Goal: Information Seeking & Learning: Learn about a topic

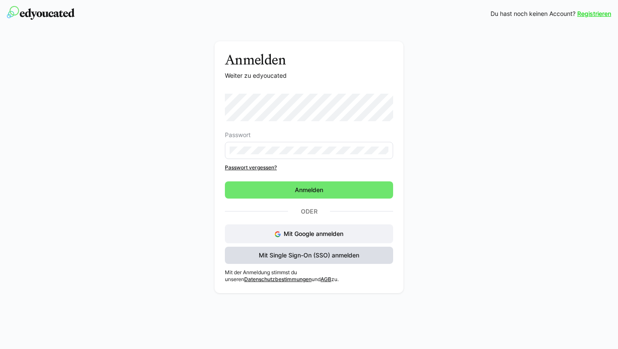
click at [315, 258] on span "Mit Single Sign-On (SSO) anmelden" at bounding box center [309, 255] width 103 height 9
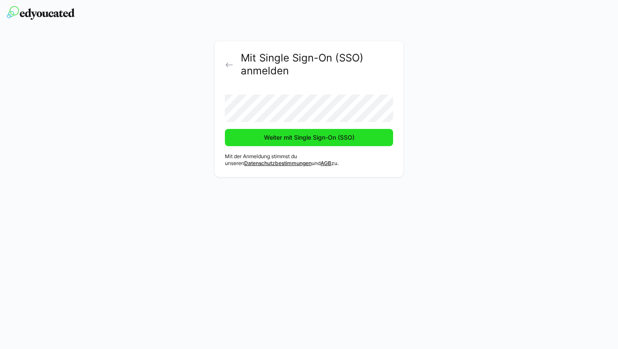
click at [309, 144] on span "Weiter mit Single Sign-On (SSO)" at bounding box center [309, 137] width 168 height 17
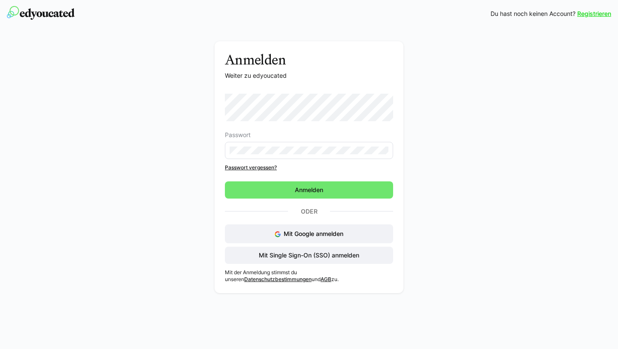
click at [599, 12] on link "Registrieren" at bounding box center [594, 13] width 34 height 9
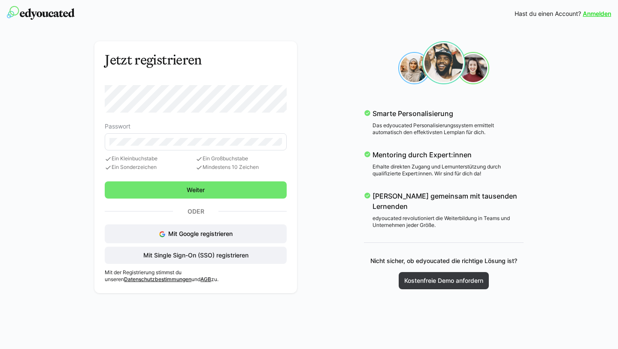
click at [70, 103] on div "Jetzt registrieren Passwort Ein Kleinbuchstabe Ein Sonderzeichen Ein Großbuchst…" at bounding box center [309, 167] width 496 height 264
click at [182, 257] on span "Mit Single Sign-On (SSO) registrieren" at bounding box center [196, 254] width 182 height 17
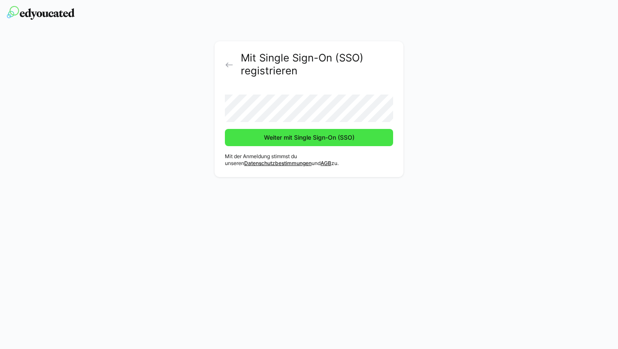
click at [315, 140] on span "Weiter mit Single Sign-On (SSO)" at bounding box center [309, 137] width 93 height 9
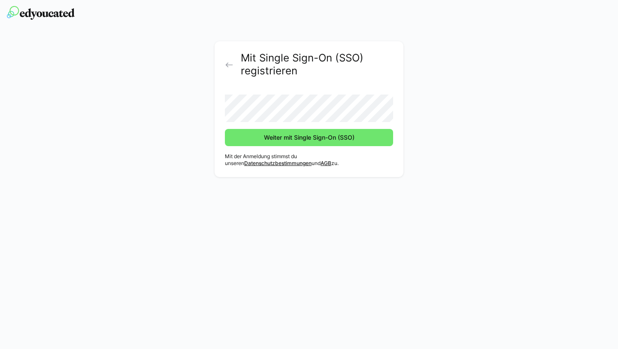
click at [226, 64] on eds-icon at bounding box center [229, 65] width 9 height 9
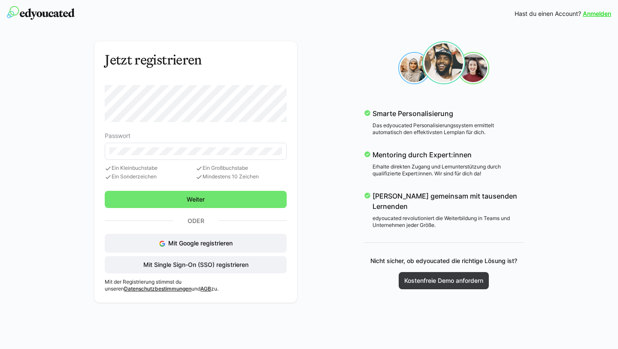
click at [600, 15] on link "Anmelden" at bounding box center [597, 13] width 28 height 9
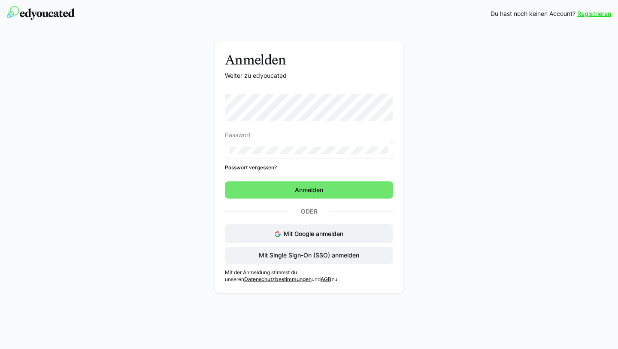
click at [166, 130] on div "Anmelden Weiter zu edyoucated Passwort Passwort vergessen? Anmelden Oder Mit Go…" at bounding box center [309, 169] width 484 height 256
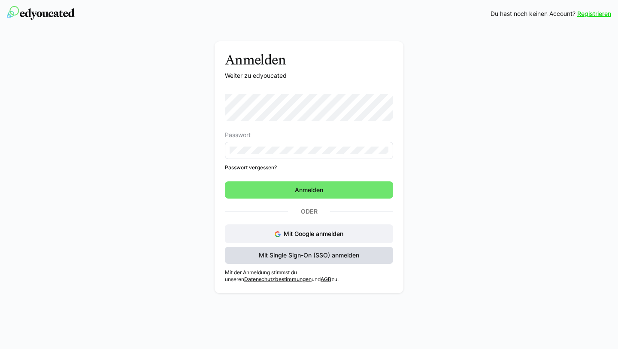
click at [297, 255] on span "Mit Single Sign-On (SSO) anmelden" at bounding box center [309, 255] width 103 height 9
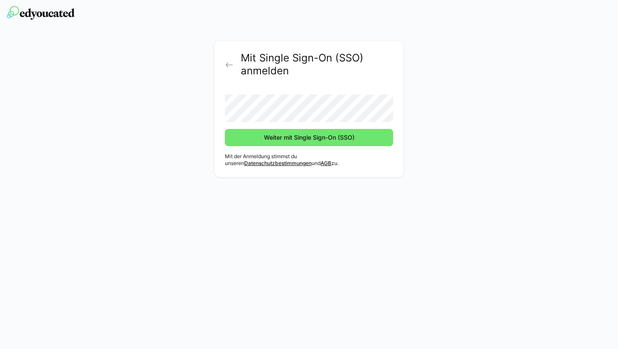
click at [182, 113] on div "Mit Single Sign-On (SSO) anmelden Weiter mit Single Sign-On (SSO) Mit der Anmel…" at bounding box center [309, 111] width 484 height 140
click at [359, 186] on div "Mit Single Sign-On (SSO) anmelden Weiter mit Single Sign-On (SSO) Mit der Anmel…" at bounding box center [309, 174] width 618 height 349
click at [328, 147] on div "Mit Single Sign-On (SSO) anmelden Weiter mit Single Sign-On (SSO) Mit der Anmel…" at bounding box center [309, 109] width 189 height 136
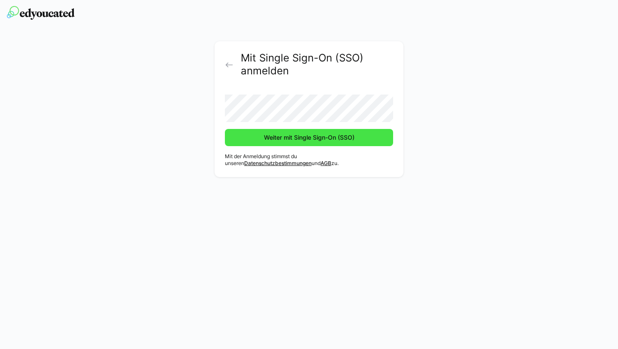
click at [328, 140] on span "Weiter mit Single Sign-On (SSO)" at bounding box center [309, 137] width 93 height 9
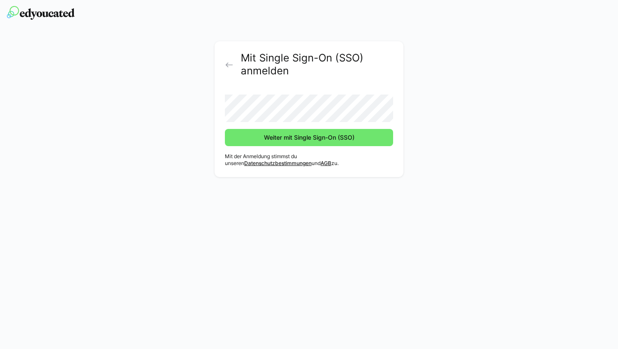
click at [221, 111] on div "Mit Single Sign-On (SSO) anmelden Weiter mit Single Sign-On (SSO) Mit der Anmel…" at bounding box center [309, 109] width 189 height 136
click at [178, 155] on div "Mit Single Sign-On (SSO) anmelden Weiter mit Single Sign-On (SSO) Mit der Anmel…" at bounding box center [309, 111] width 484 height 140
click at [217, 112] on div "Mit Single Sign-On (SSO) anmelden Weiter mit Single Sign-On (SSO) Mit der Anmel…" at bounding box center [309, 109] width 189 height 136
click at [267, 220] on div "Mit Single Sign-On (SSO) anmelden Weiter mit Single Sign-On (SSO) Mit der Anmel…" at bounding box center [309, 174] width 618 height 349
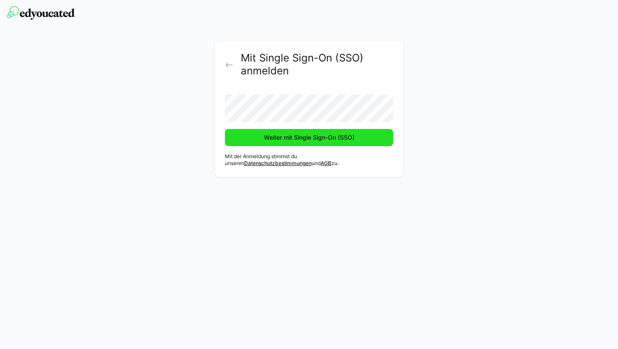
click at [301, 141] on span "Weiter mit Single Sign-On (SSO)" at bounding box center [309, 137] width 93 height 9
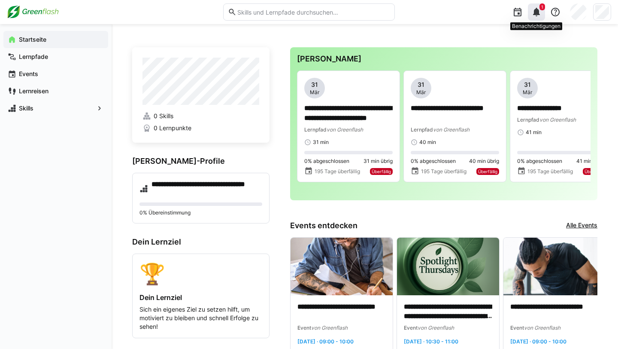
click at [537, 13] on eds-icon at bounding box center [536, 12] width 10 height 10
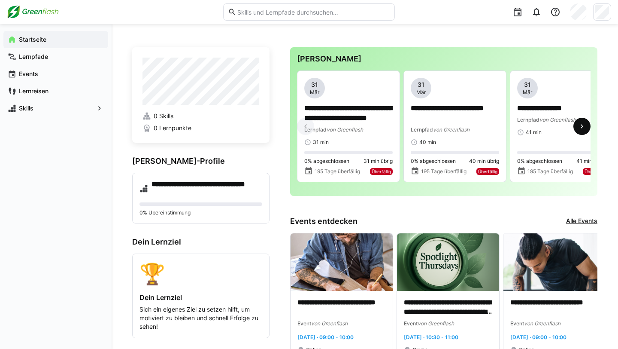
click at [583, 127] on eds-icon at bounding box center [582, 126] width 9 height 9
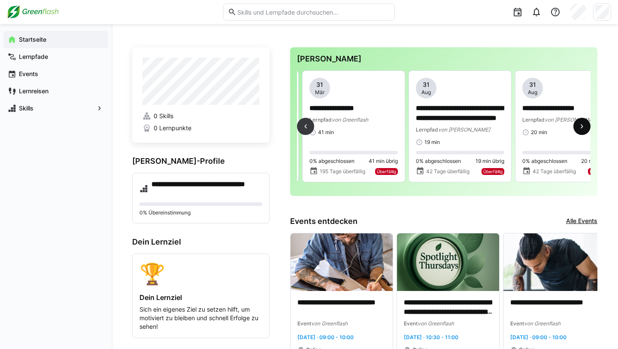
scroll to position [0, 213]
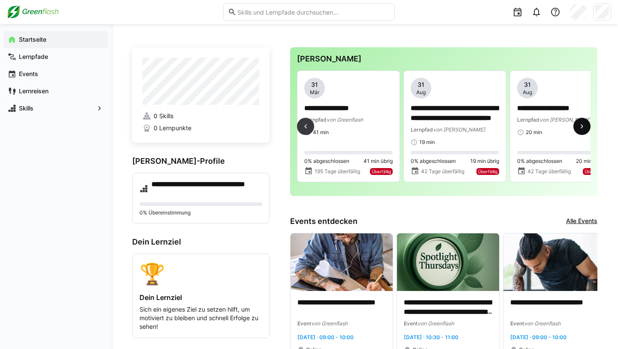
click at [583, 127] on eds-icon at bounding box center [582, 126] width 9 height 9
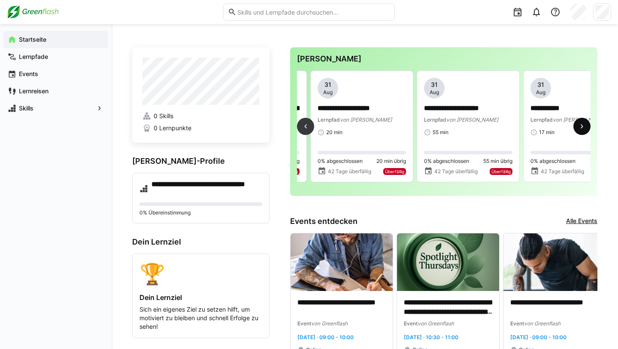
scroll to position [0, 426]
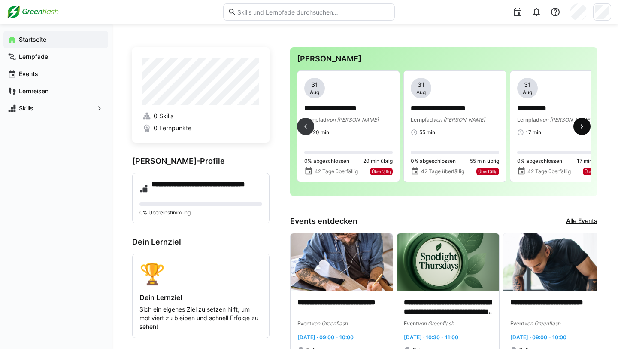
click at [583, 127] on eds-icon at bounding box center [582, 126] width 9 height 9
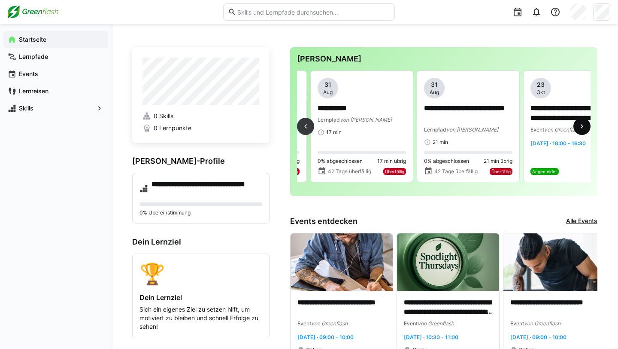
scroll to position [0, 639]
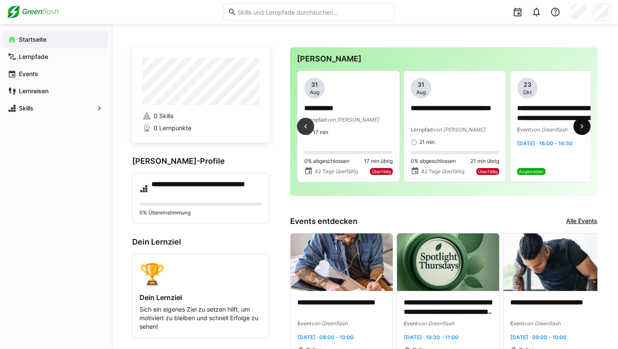
click at [588, 129] on span at bounding box center [582, 126] width 17 height 17
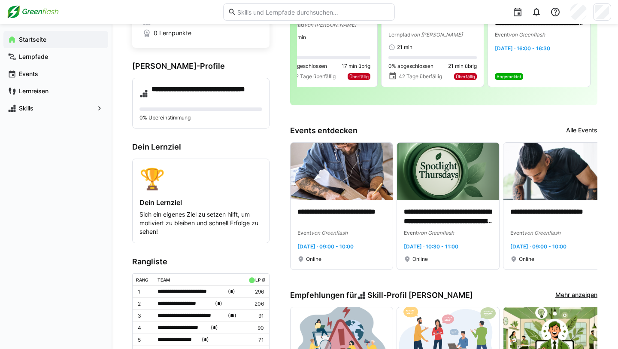
scroll to position [0, 0]
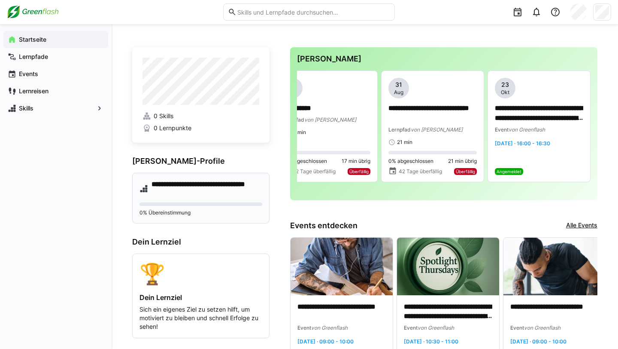
click at [173, 188] on h4 "**********" at bounding box center [207, 188] width 111 height 17
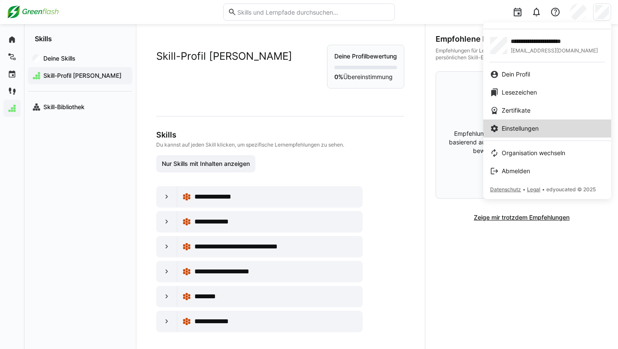
click at [540, 133] on link "Einstellungen" at bounding box center [547, 128] width 128 height 18
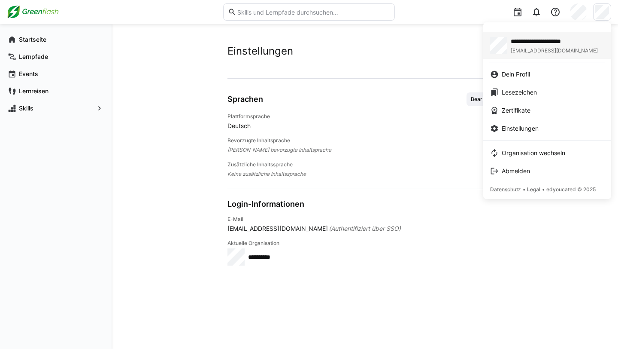
click at [513, 41] on span "**********" at bounding box center [558, 41] width 94 height 9
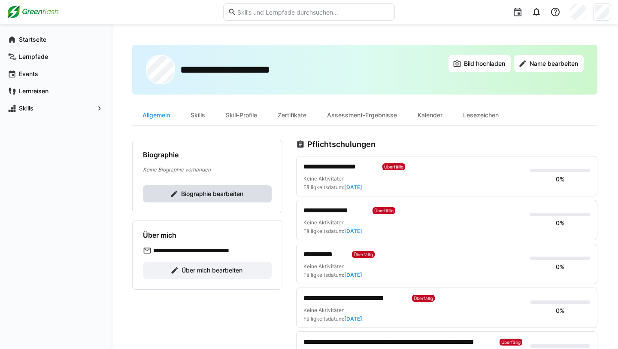
click at [231, 191] on span "Biographie bearbeiten" at bounding box center [212, 193] width 65 height 9
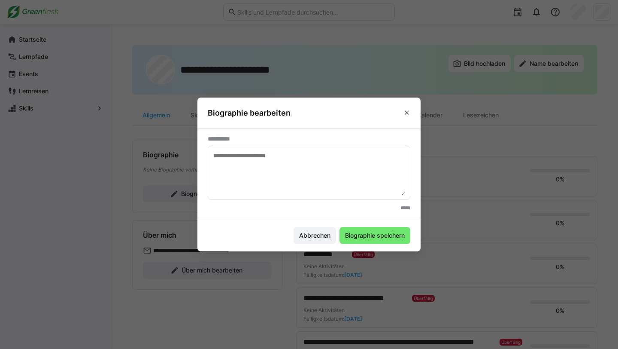
click at [102, 161] on eds-dialog "**********" at bounding box center [309, 174] width 618 height 349
click at [410, 112] on span at bounding box center [407, 113] width 14 height 14
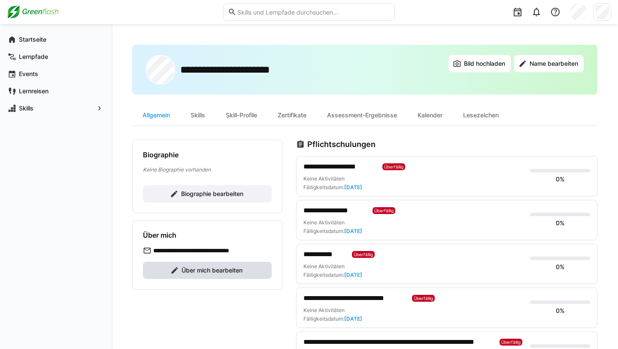
click at [237, 267] on span "Über mich bearbeiten" at bounding box center [212, 270] width 64 height 9
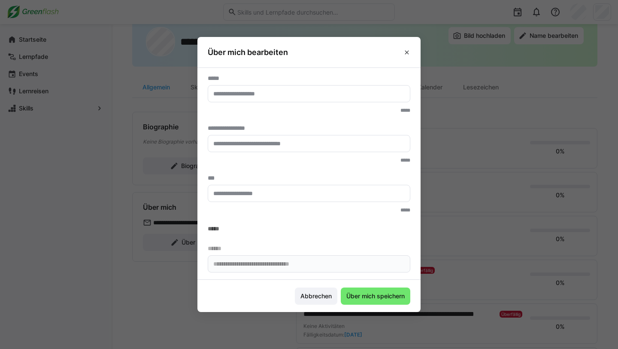
scroll to position [28, 0]
click at [271, 93] on input "text" at bounding box center [309, 94] width 193 height 8
click at [101, 166] on eds-dialog "**********" at bounding box center [309, 174] width 618 height 349
click at [408, 52] on eds-icon at bounding box center [407, 52] width 7 height 7
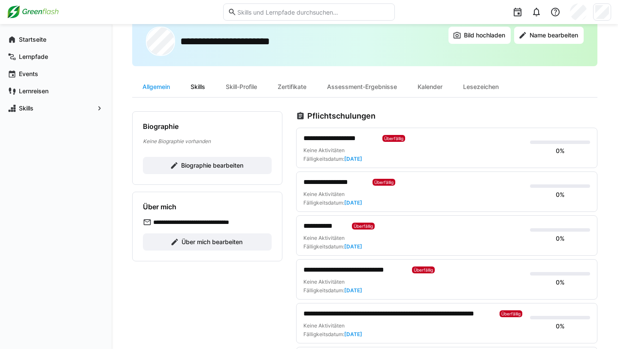
click at [203, 91] on div "Skills" at bounding box center [197, 86] width 35 height 21
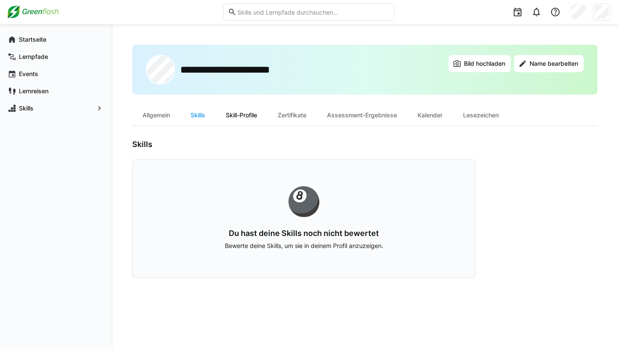
click at [241, 116] on div "Skill-Profile" at bounding box center [242, 115] width 52 height 21
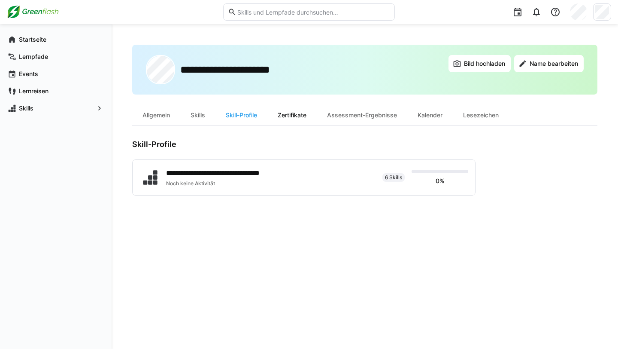
click at [292, 112] on div "Zertifikate" at bounding box center [291, 115] width 49 height 21
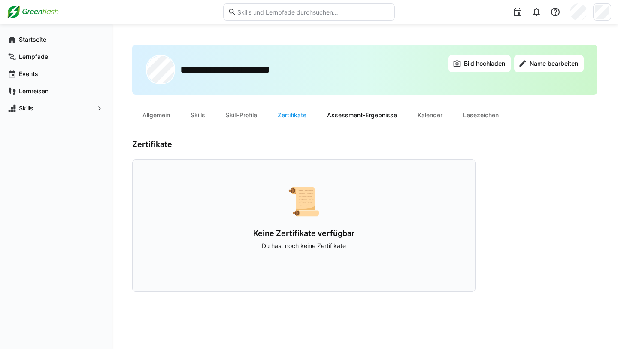
click at [359, 121] on div "Assessment-Ergebnisse" at bounding box center [362, 115] width 91 height 21
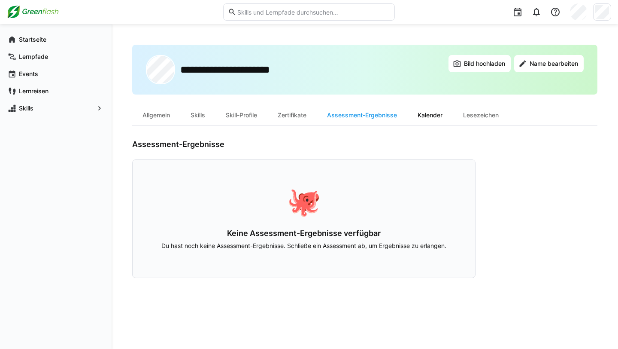
click at [437, 118] on div "Kalender" at bounding box center [430, 115] width 46 height 21
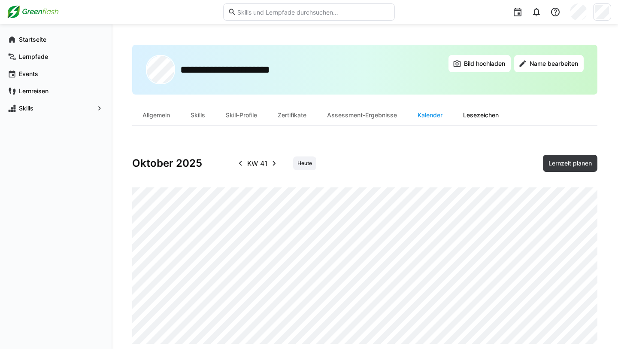
scroll to position [15, 0]
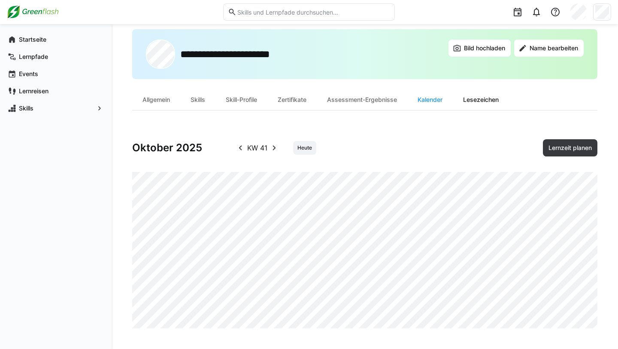
click at [483, 98] on div "Lesezeichen" at bounding box center [481, 99] width 56 height 21
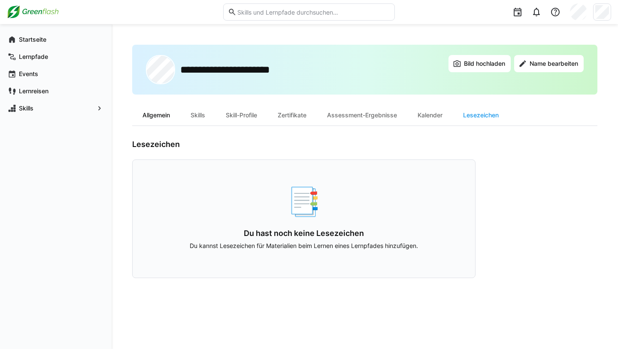
click at [164, 120] on div "Allgemein" at bounding box center [156, 115] width 48 height 21
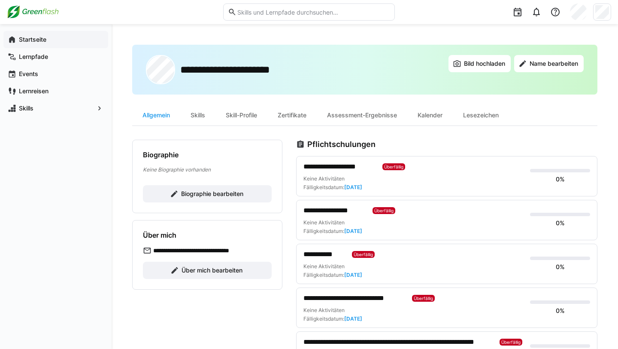
click at [0, 0] on app-navigation-label "Startseite" at bounding box center [0, 0] width 0 height 0
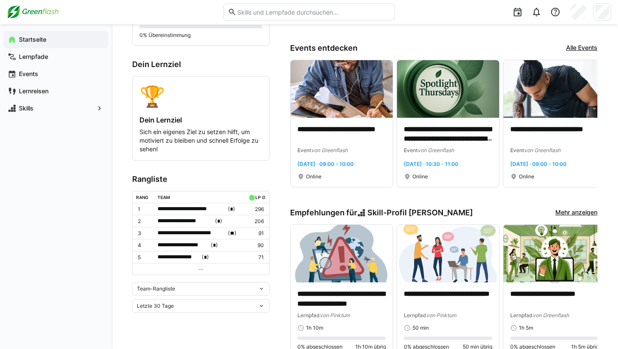
scroll to position [178, 0]
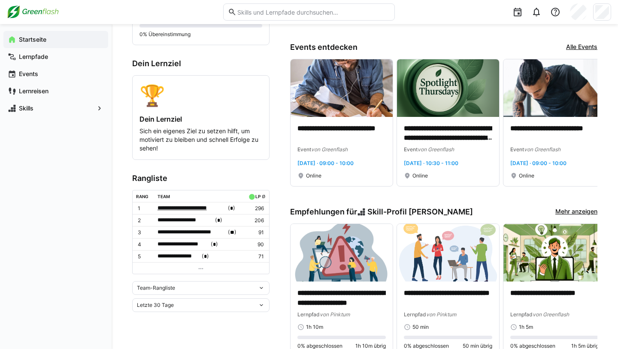
click at [187, 209] on span "**********" at bounding box center [192, 207] width 69 height 9
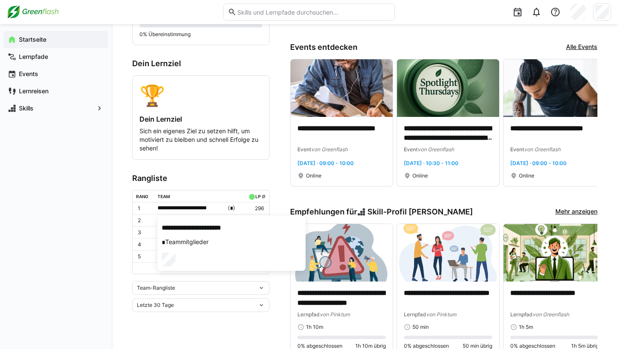
click at [81, 218] on div at bounding box center [309, 174] width 618 height 349
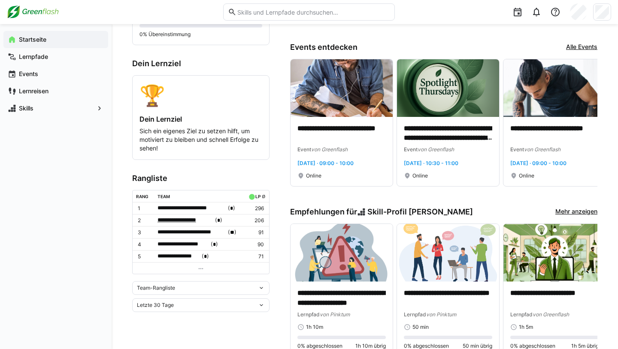
click at [166, 222] on span "**********" at bounding box center [186, 220] width 56 height 9
click at [115, 220] on div at bounding box center [309, 174] width 618 height 349
click at [180, 233] on span "**********" at bounding box center [192, 232] width 69 height 9
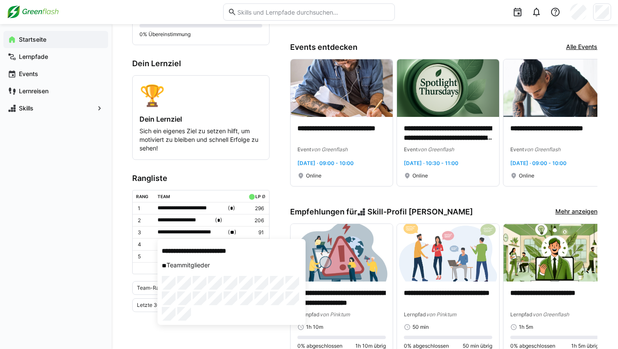
click at [79, 236] on div at bounding box center [309, 174] width 618 height 349
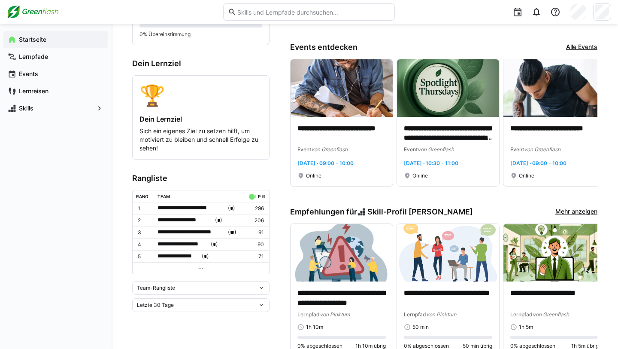
click at [178, 258] on span "**********" at bounding box center [179, 256] width 43 height 9
click at [124, 250] on div at bounding box center [309, 174] width 618 height 349
click at [194, 267] on td at bounding box center [201, 268] width 137 height 12
click at [199, 289] on div "Team-Rangliste" at bounding box center [197, 288] width 121 height 6
click at [83, 248] on div "Startseite Lernpfade Events Lernreisen Skills" at bounding box center [56, 186] width 112 height 325
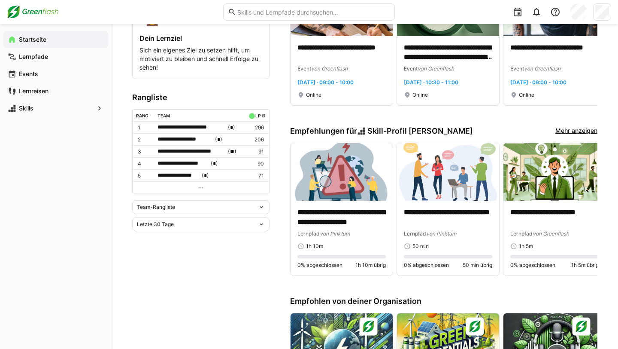
scroll to position [260, 0]
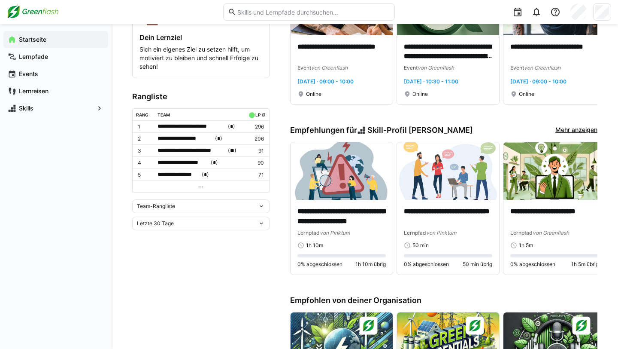
click at [174, 227] on div "Letzte 30 Tage" at bounding box center [200, 223] width 137 height 14
click at [88, 217] on div "Startseite Lernpfade Events Lernreisen Skills" at bounding box center [56, 186] width 112 height 325
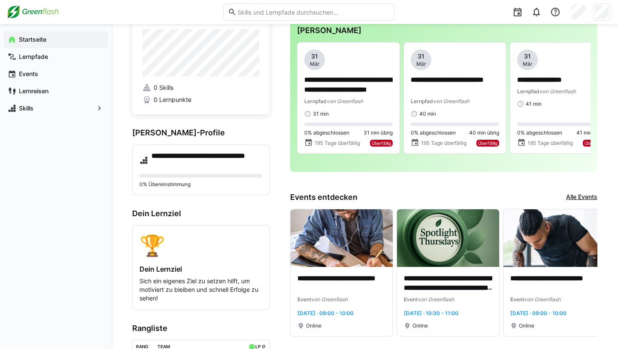
scroll to position [48, 0]
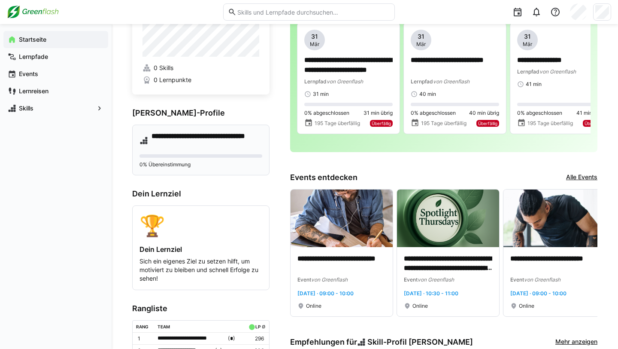
click at [190, 140] on h4 "**********" at bounding box center [207, 140] width 111 height 17
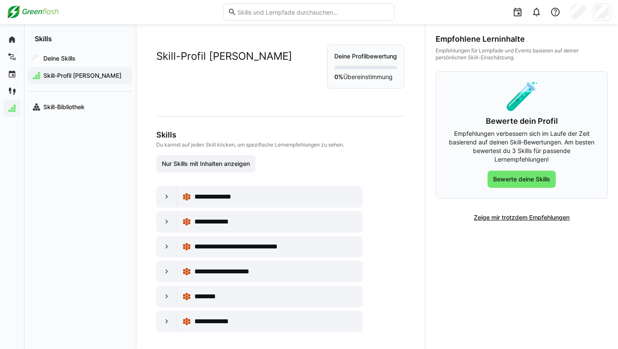
scroll to position [12, 0]
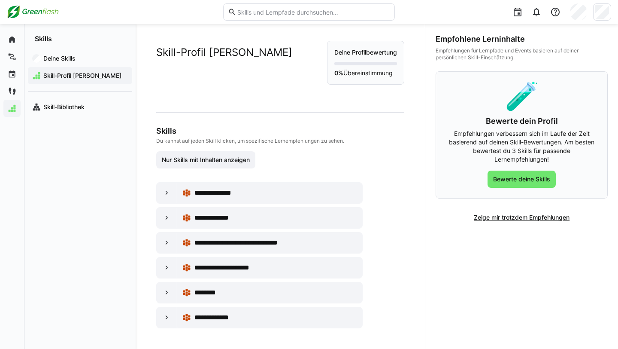
click at [156, 197] on div "**********" at bounding box center [259, 192] width 206 height 21
click at [174, 193] on div at bounding box center [167, 192] width 21 height 21
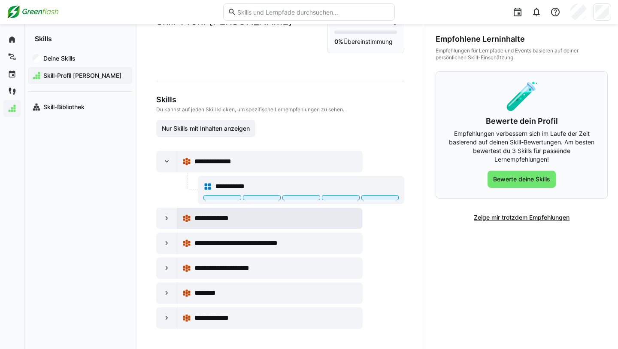
scroll to position [40, 0]
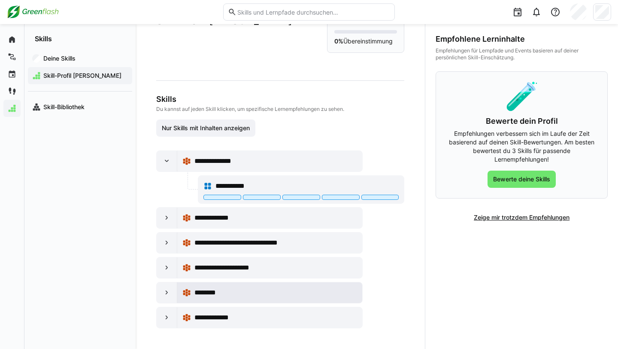
click at [215, 298] on span "********" at bounding box center [210, 292] width 32 height 10
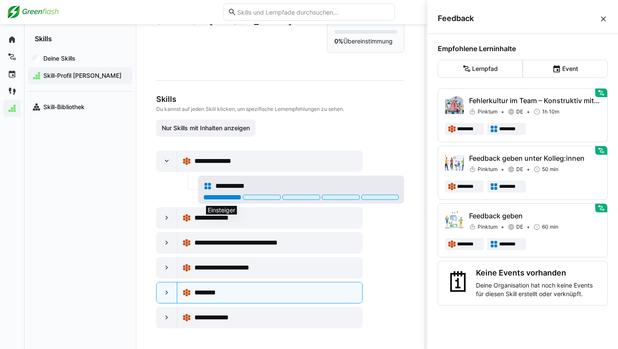
click at [216, 200] on div at bounding box center [222, 196] width 38 height 5
click at [231, 200] on div at bounding box center [222, 196] width 38 height 5
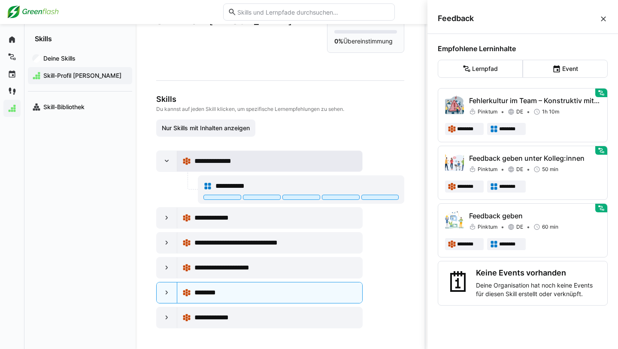
click at [203, 162] on span "**********" at bounding box center [217, 161] width 47 height 10
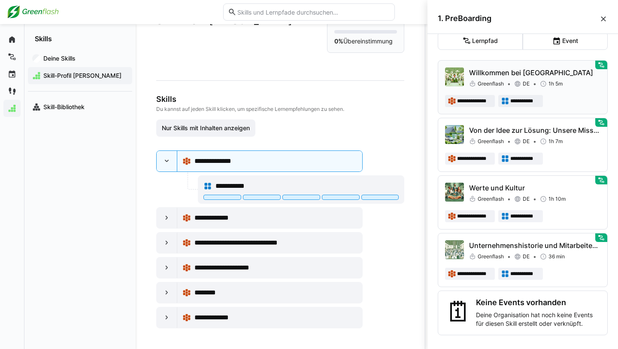
scroll to position [0, 0]
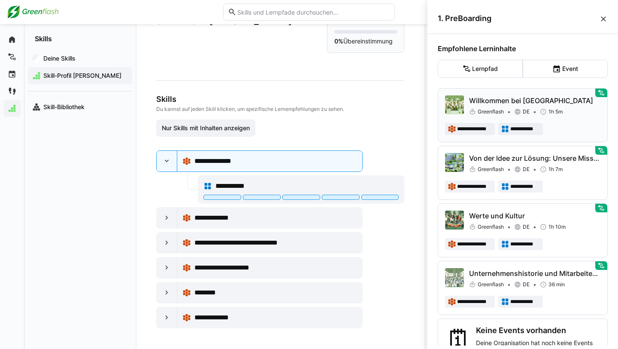
click at [553, 125] on div "**********" at bounding box center [522, 129] width 155 height 12
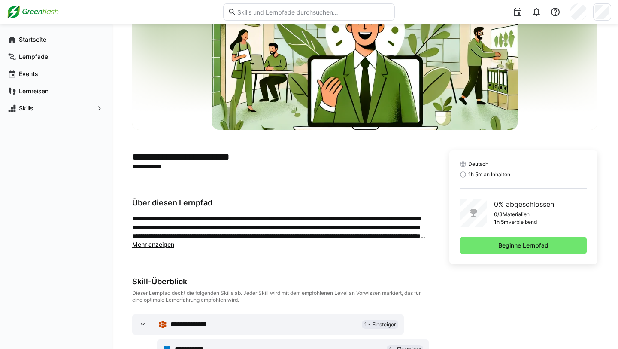
scroll to position [93, 0]
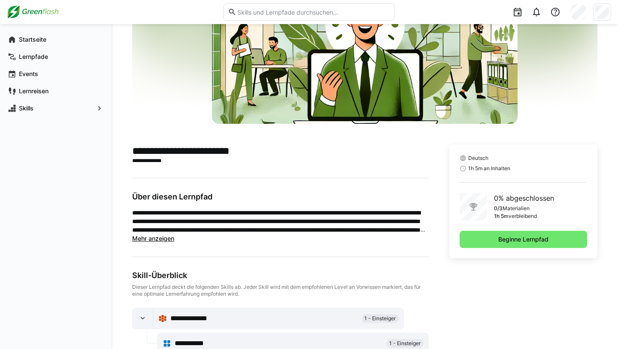
click at [162, 240] on span "Mehr anzeigen" at bounding box center [153, 237] width 42 height 7
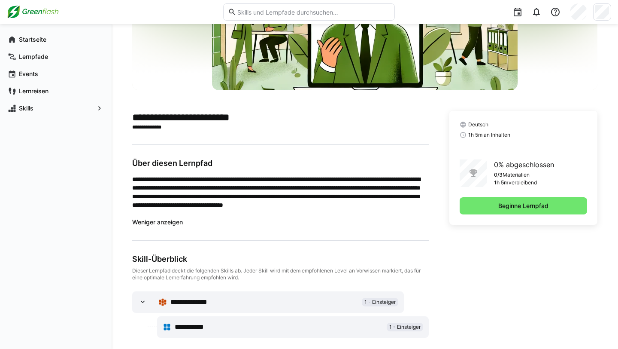
scroll to position [136, 0]
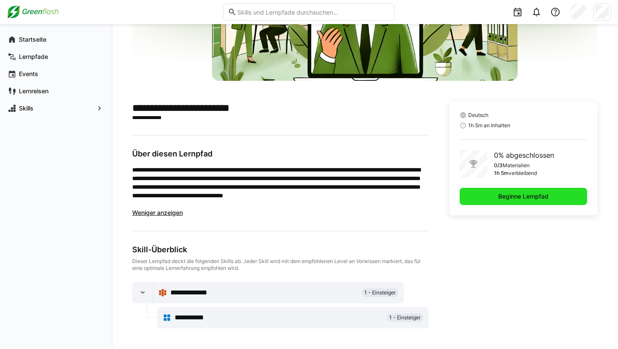
click at [522, 195] on span "Beginne Lernpfad" at bounding box center [523, 196] width 53 height 9
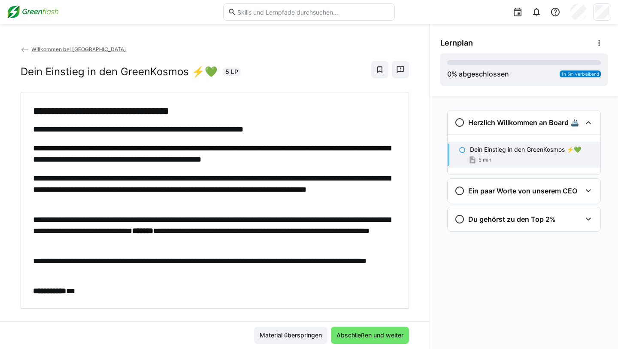
scroll to position [15, 0]
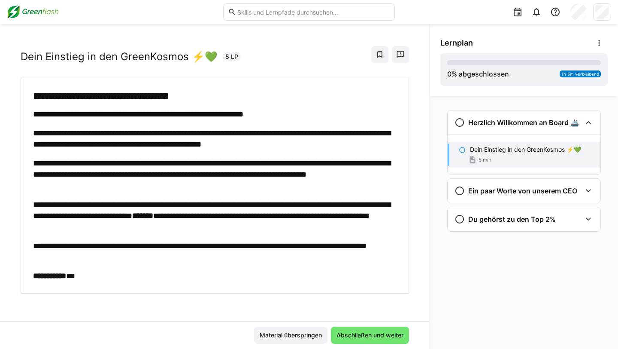
click at [521, 155] on div "5 min" at bounding box center [532, 159] width 124 height 9
click at [515, 155] on div "Dein Einstieg in den GreenKosmos ⚡💚 5 min" at bounding box center [524, 155] width 153 height 26
click at [475, 162] on eds-icon at bounding box center [472, 159] width 9 height 9
click at [522, 156] on div "5 min" at bounding box center [532, 159] width 124 height 9
click at [349, 333] on span "Abschließen und weiter" at bounding box center [370, 335] width 70 height 9
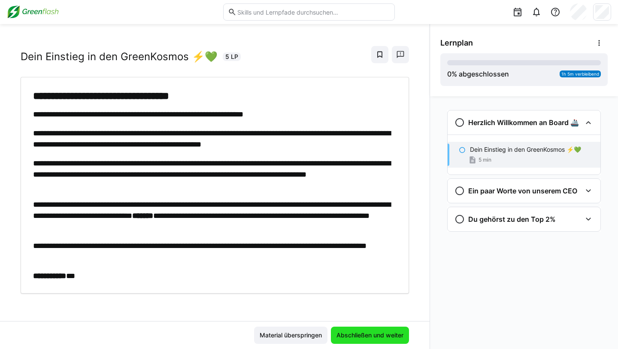
scroll to position [8, 0]
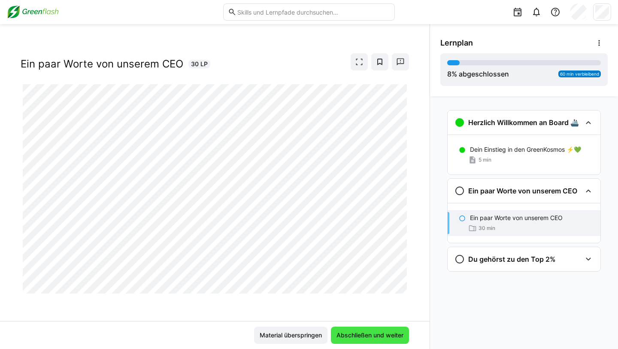
click at [362, 334] on span "Abschließen und weiter" at bounding box center [370, 335] width 70 height 9
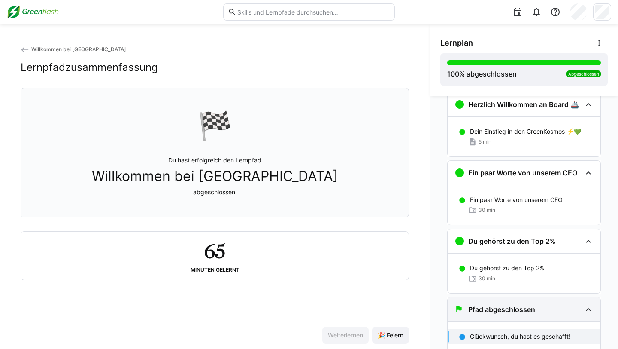
scroll to position [47, 0]
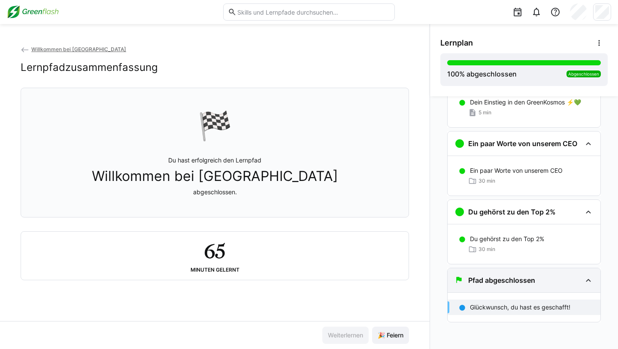
click at [525, 282] on h3 "Pfad abgeschlossen" at bounding box center [501, 280] width 67 height 9
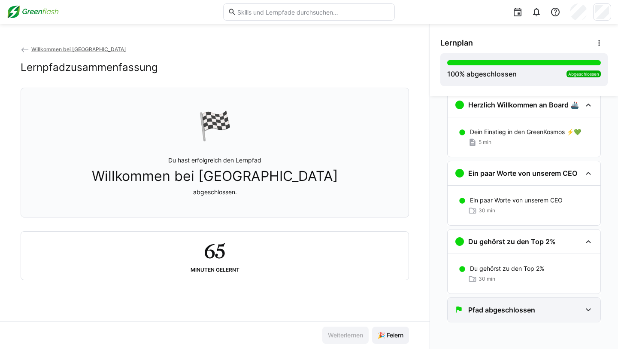
click at [550, 304] on div "Pfad abgeschlossen" at bounding box center [518, 309] width 127 height 10
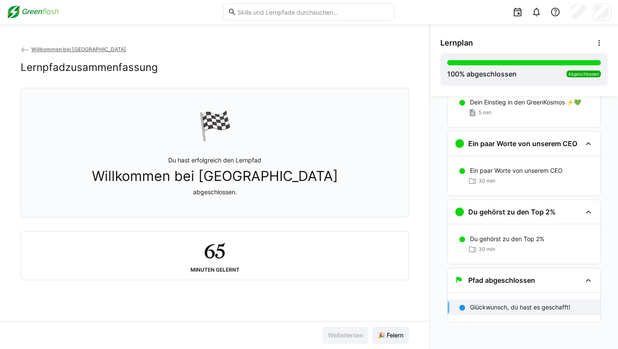
click at [544, 308] on p "Glückwunsch, du hast es geschafft!" at bounding box center [520, 307] width 100 height 9
click at [543, 236] on div "Du gehörst zu den Top 2%" at bounding box center [532, 238] width 124 height 9
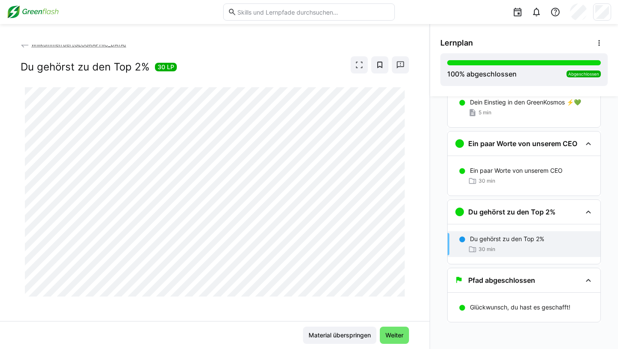
scroll to position [8, 0]
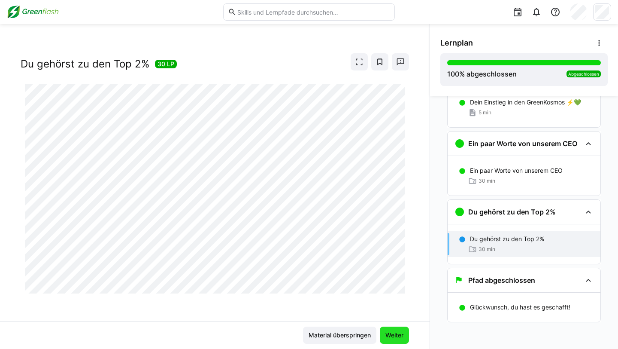
click at [387, 336] on span "Weiter" at bounding box center [394, 335] width 21 height 9
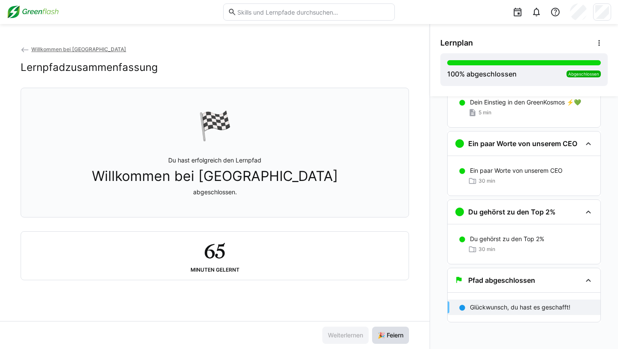
click at [391, 336] on span "🎉 Feiern" at bounding box center [391, 335] width 28 height 9
click at [597, 46] on eds-icon at bounding box center [599, 43] width 9 height 9
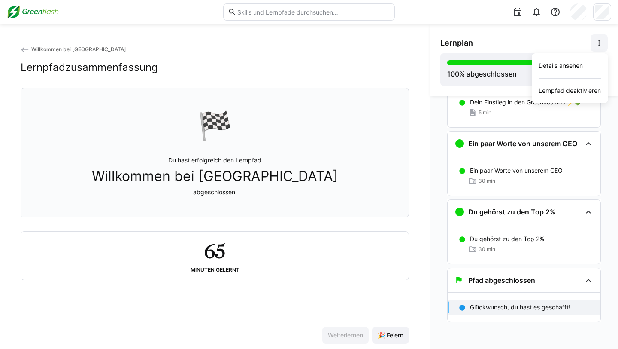
click at [39, 49] on span "Willkommen bei Greenflash" at bounding box center [78, 49] width 95 height 6
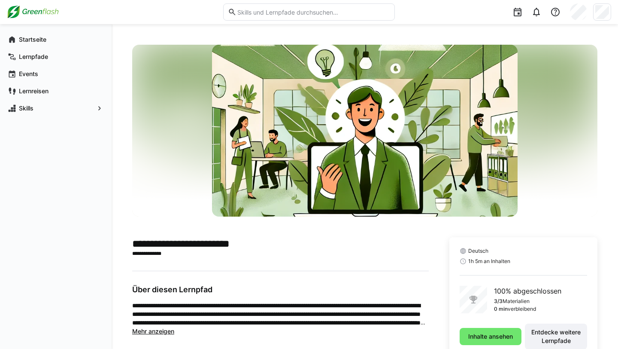
scroll to position [17, 0]
